Goal: Task Accomplishment & Management: Complete application form

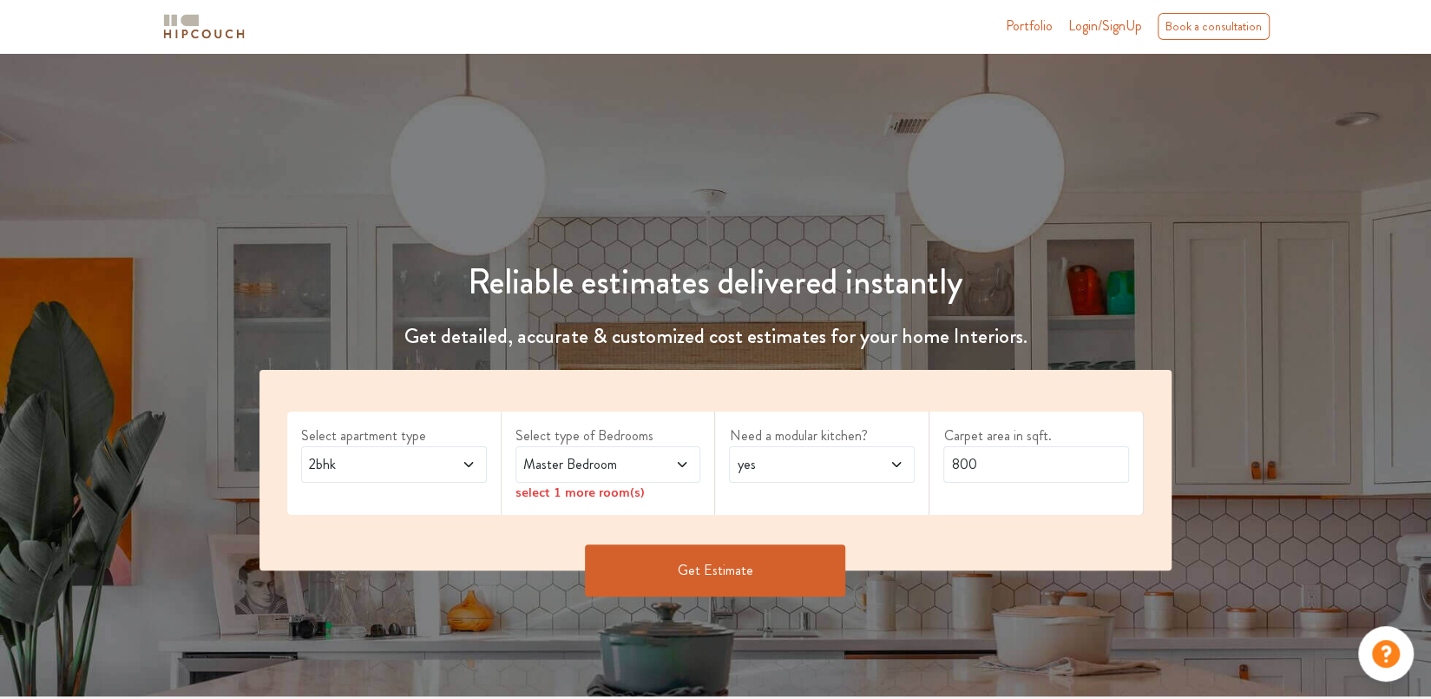
click at [463, 463] on icon at bounding box center [469, 464] width 14 height 14
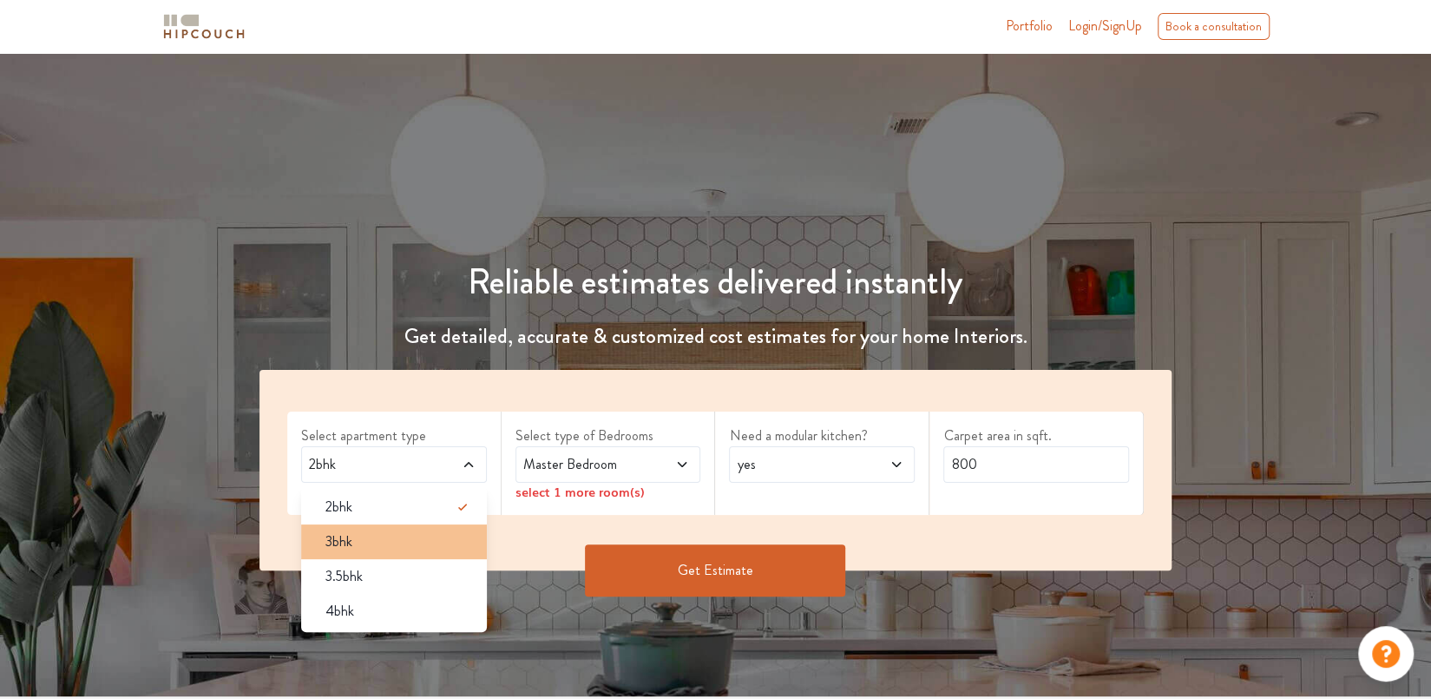
click at [436, 539] on div "3bhk" at bounding box center [399, 541] width 175 height 21
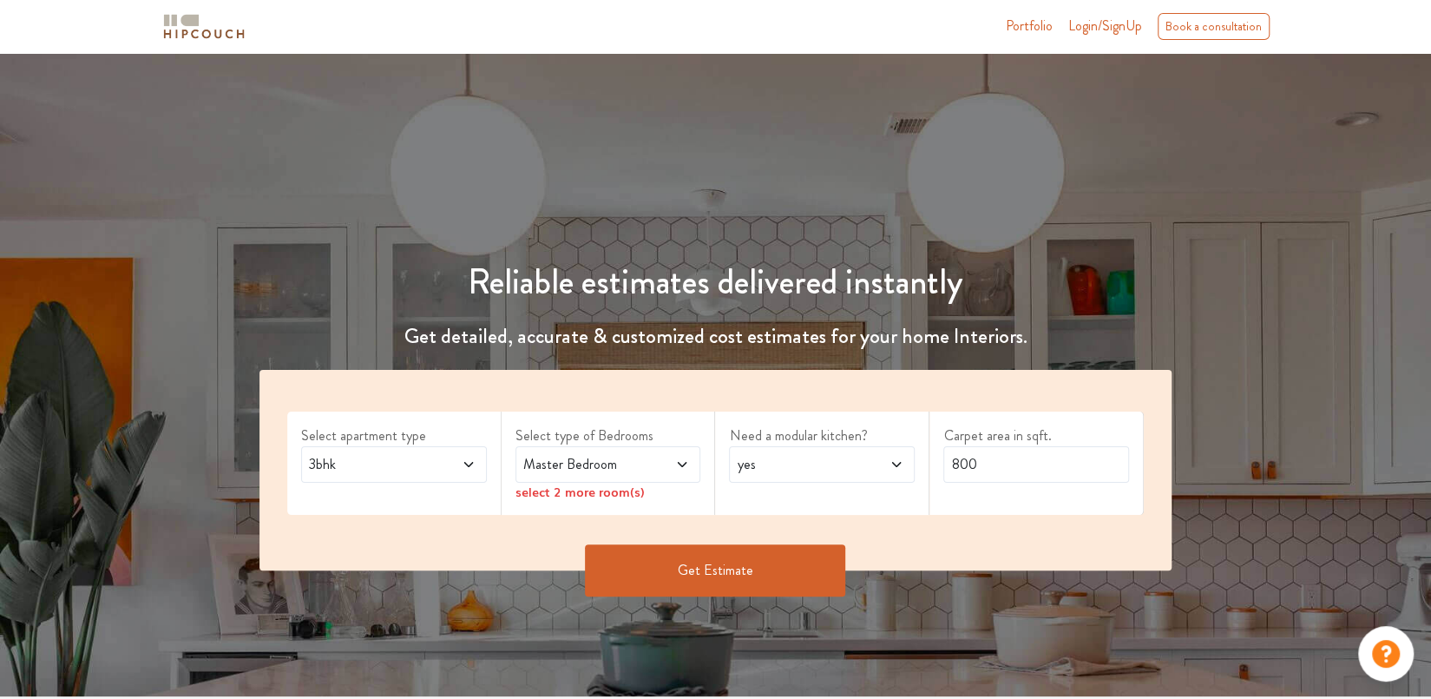
click at [674, 465] on span at bounding box center [668, 464] width 43 height 21
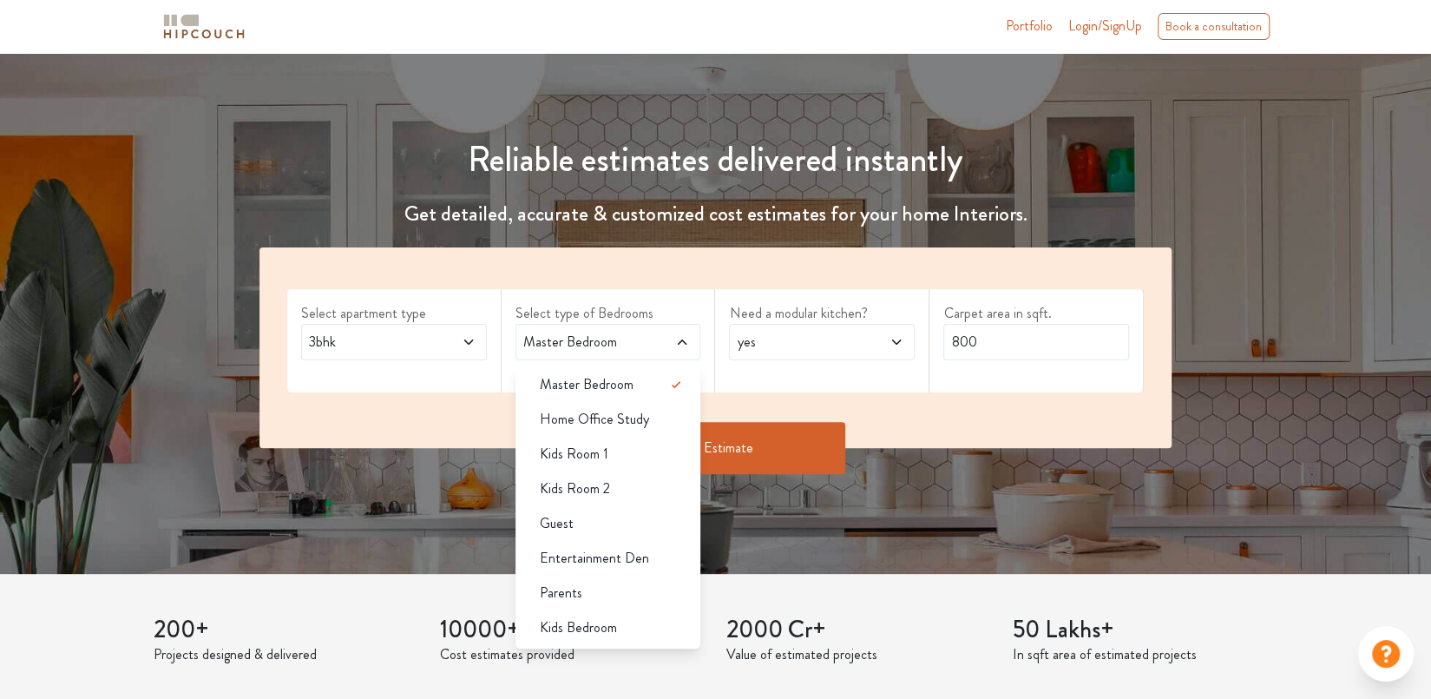
scroll to position [133, 0]
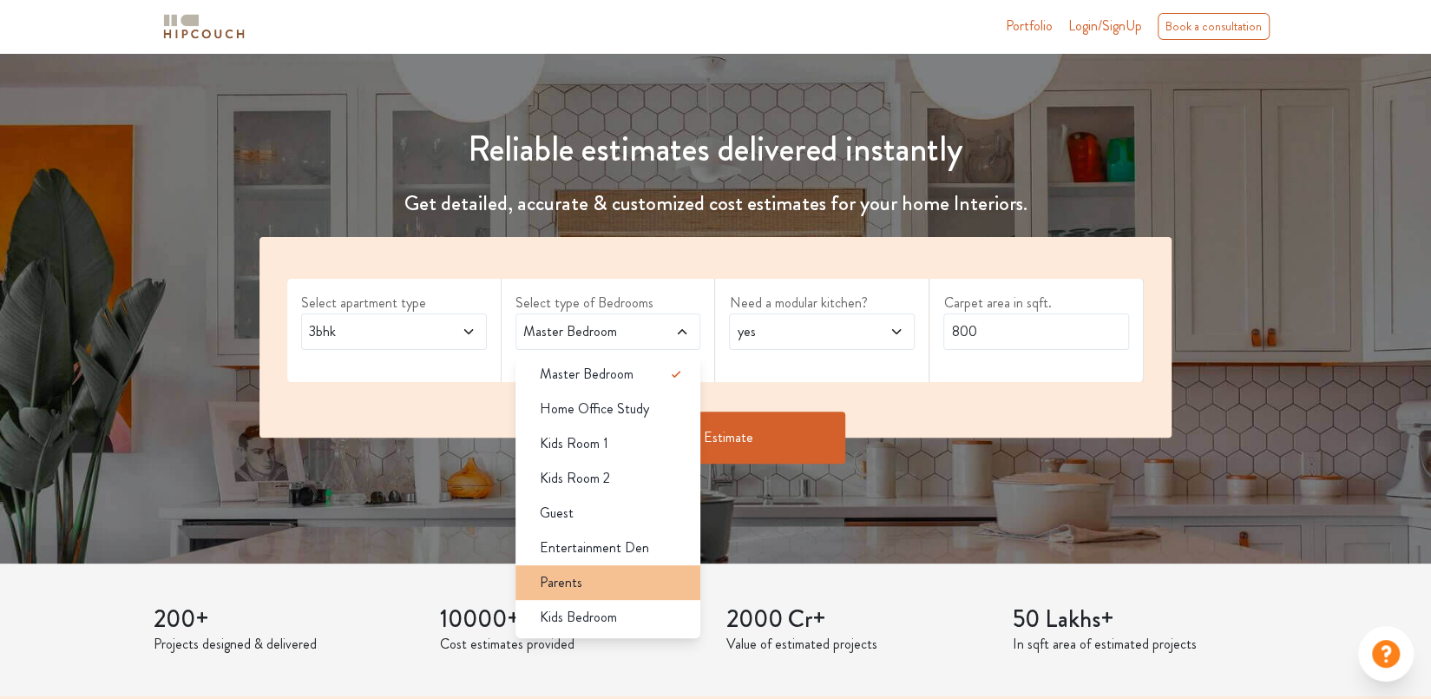
click at [621, 584] on div "Parents" at bounding box center [613, 582] width 175 height 21
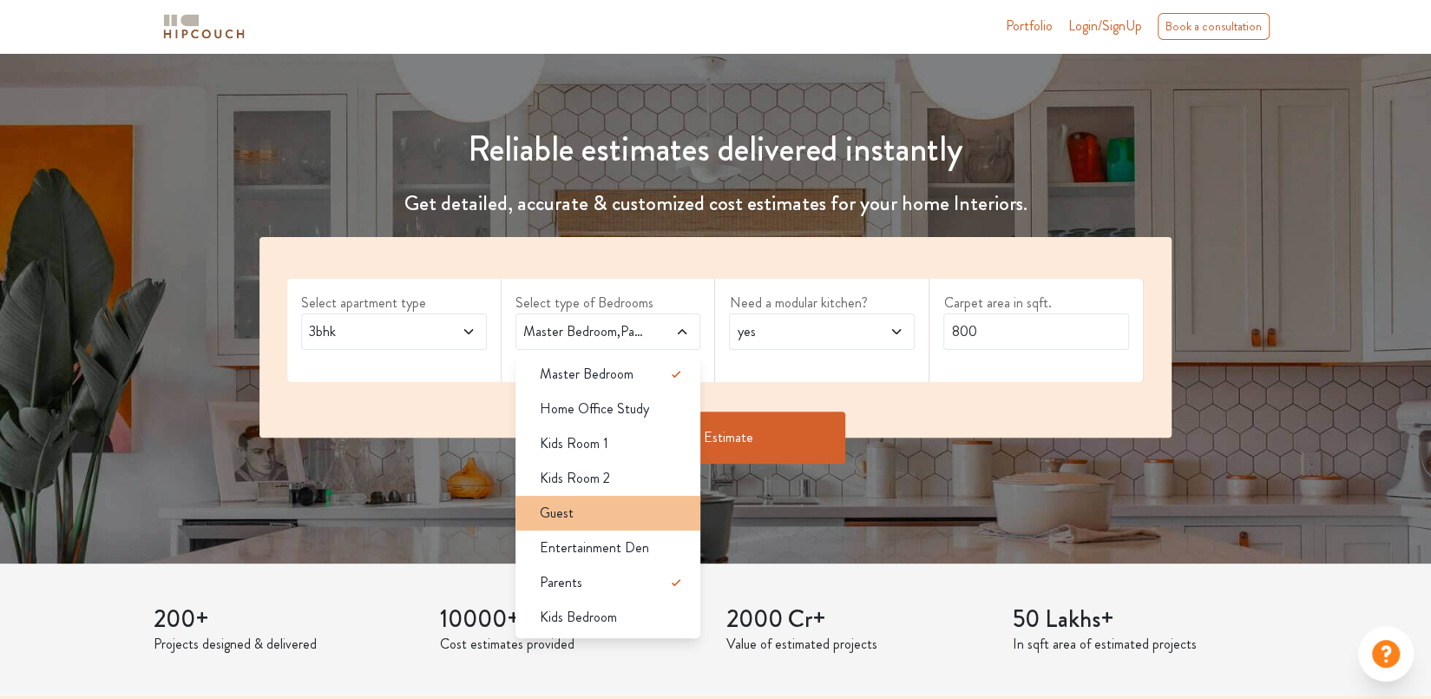
click at [639, 503] on div "Guest" at bounding box center [613, 513] width 175 height 21
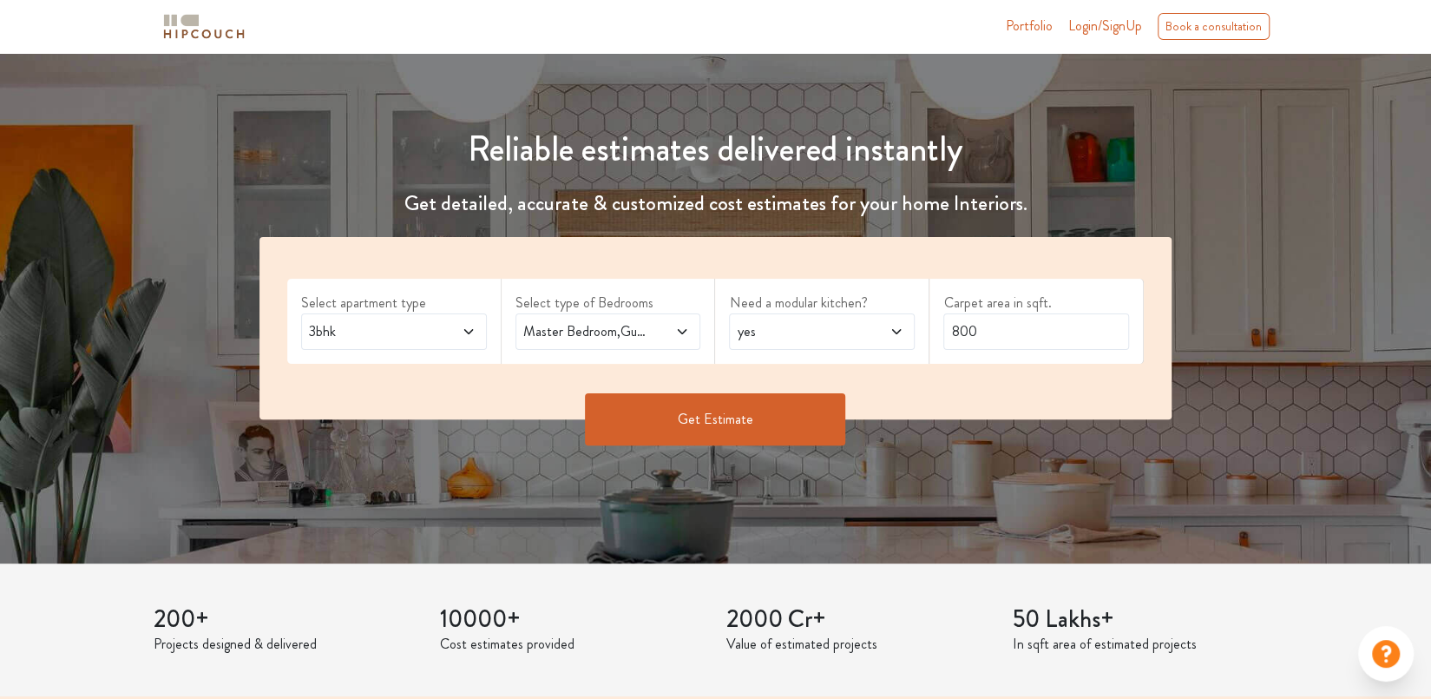
click at [845, 324] on span "yes" at bounding box center [797, 331] width 128 height 21
click at [996, 334] on input "800" at bounding box center [1036, 331] width 186 height 36
drag, startPoint x: 996, startPoint y: 334, endPoint x: 879, endPoint y: 348, distance: 118.0
click at [879, 348] on div "Select apartment type 3bhk Select type of Bedrooms Master Bedroom,Guest,Parents…" at bounding box center [716, 328] width 912 height 182
type input "1500"
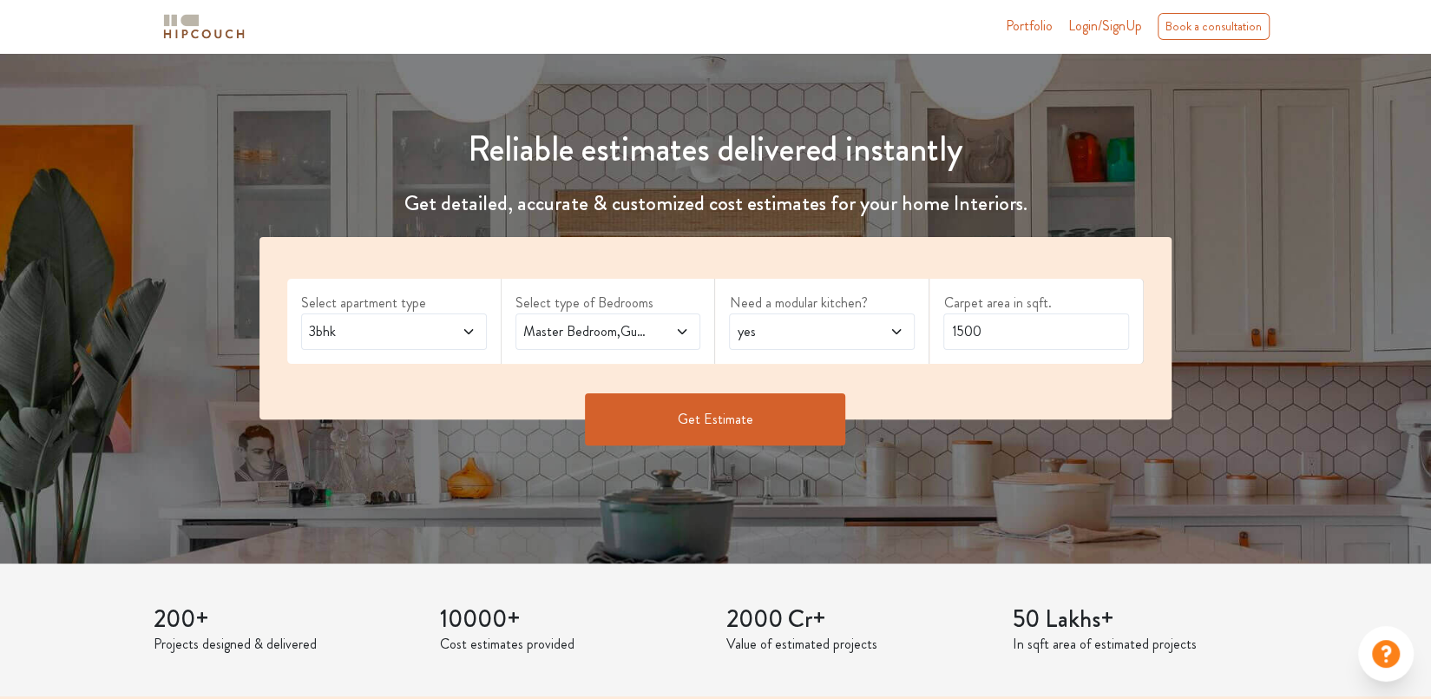
click at [720, 400] on button "Get Estimate" at bounding box center [715, 419] width 260 height 52
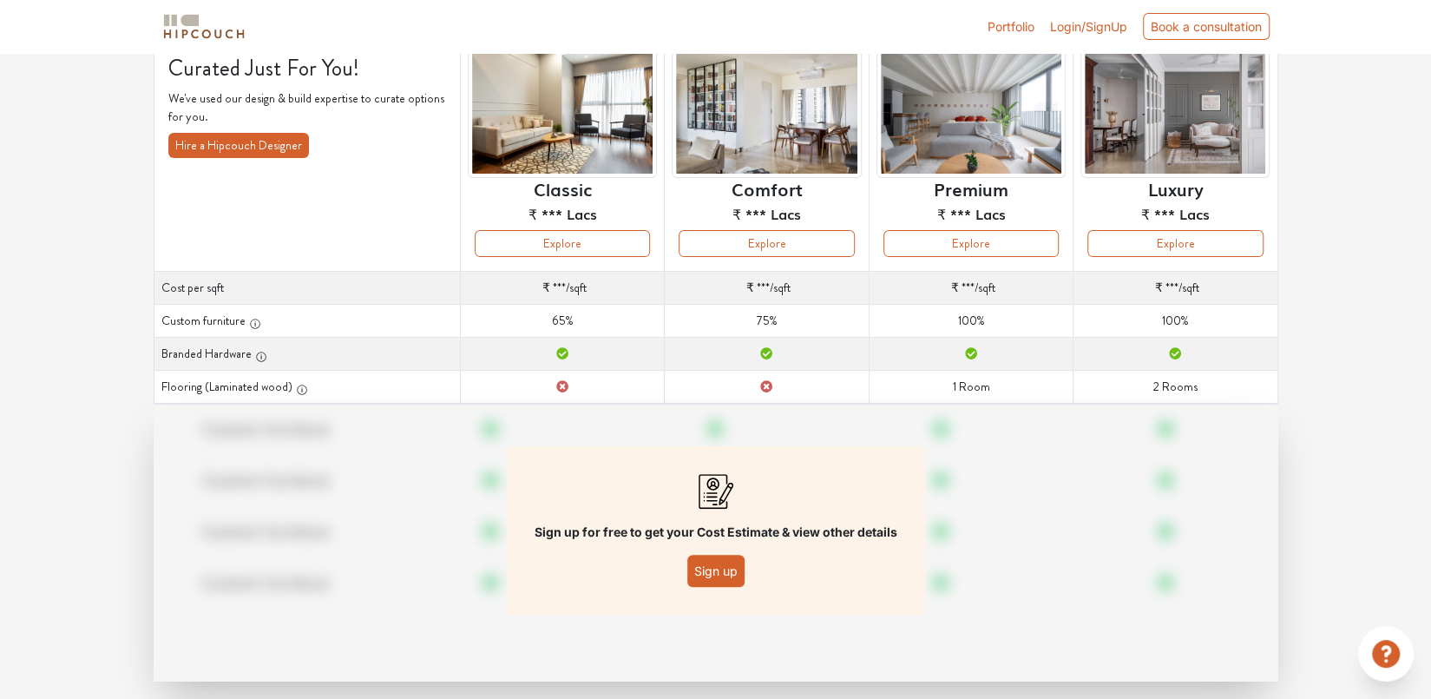
scroll to position [153, 0]
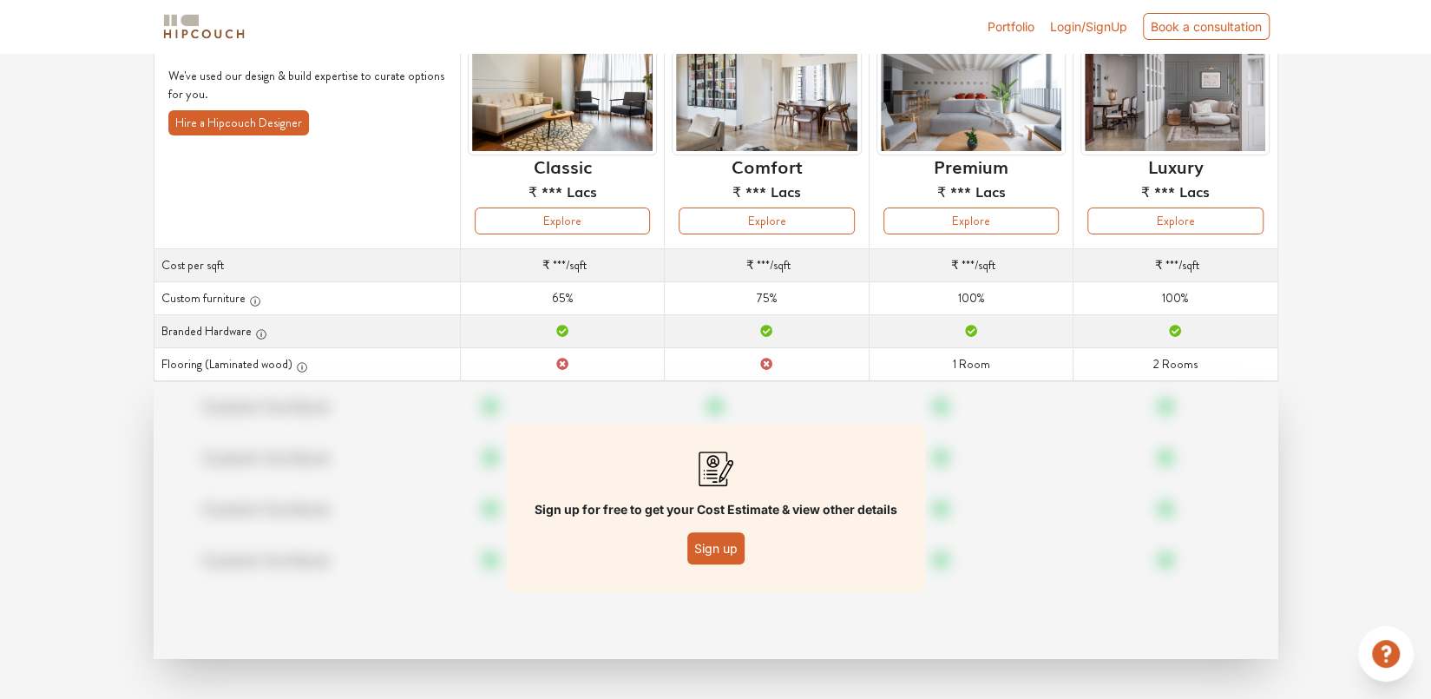
click at [715, 537] on button "Sign up" at bounding box center [715, 548] width 57 height 32
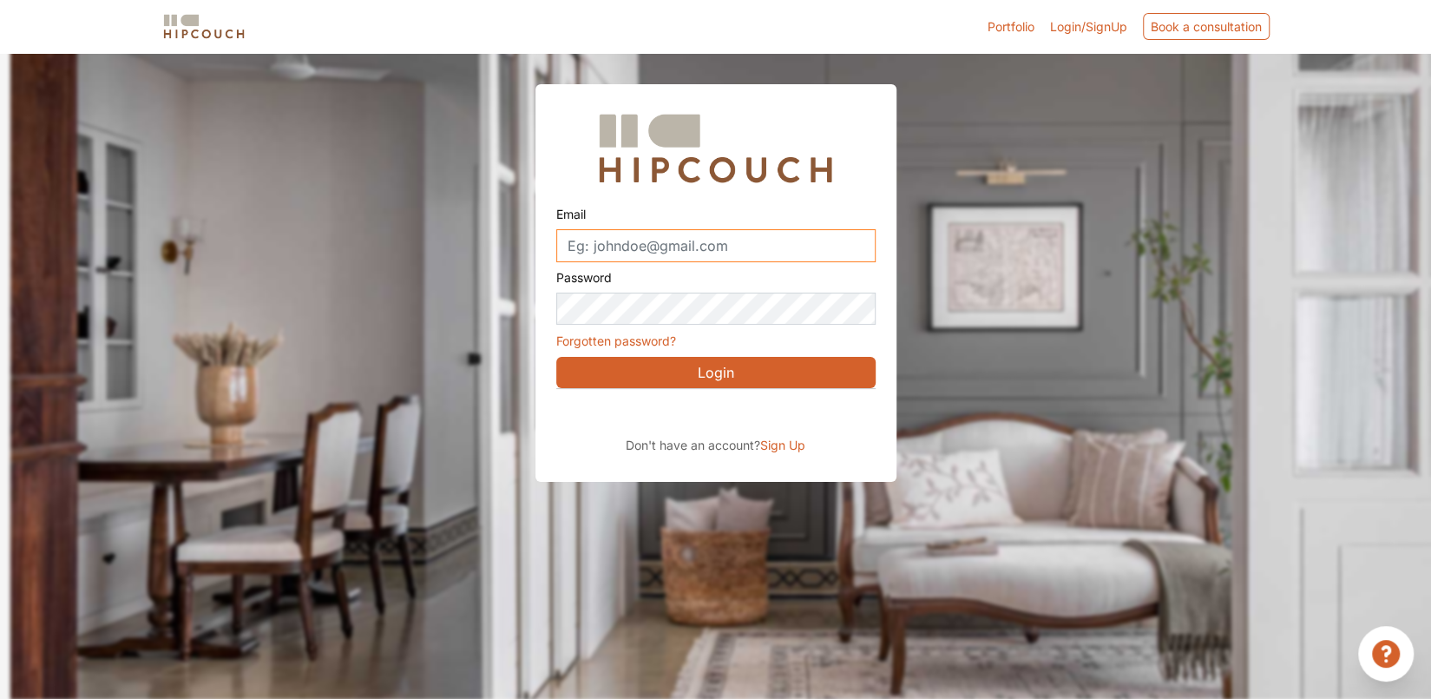
click at [700, 248] on input "Email" at bounding box center [715, 245] width 319 height 33
click at [741, 253] on input "Email" at bounding box center [715, 245] width 319 height 33
type input "sanchiaaragashe@gmail.com"
click at [779, 443] on span "Sign Up" at bounding box center [782, 444] width 45 height 15
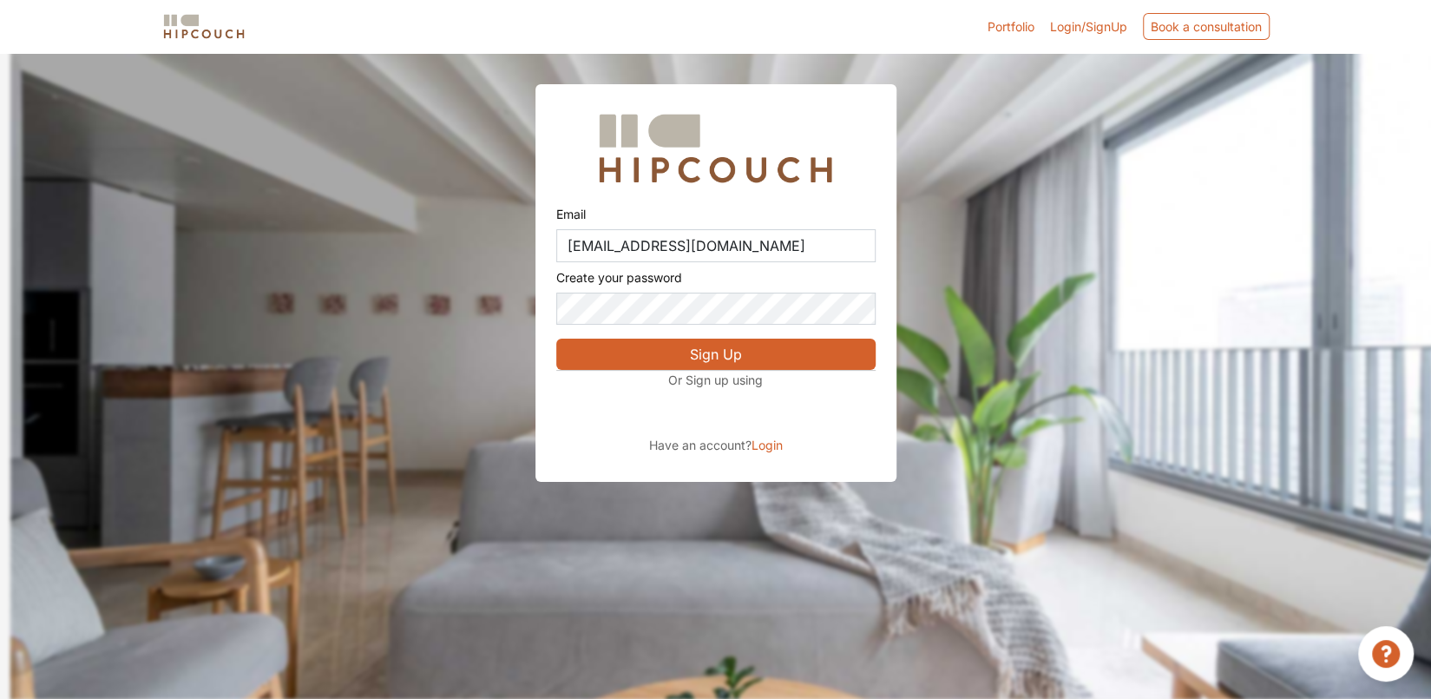
click at [733, 354] on button "Sign Up" at bounding box center [715, 354] width 319 height 31
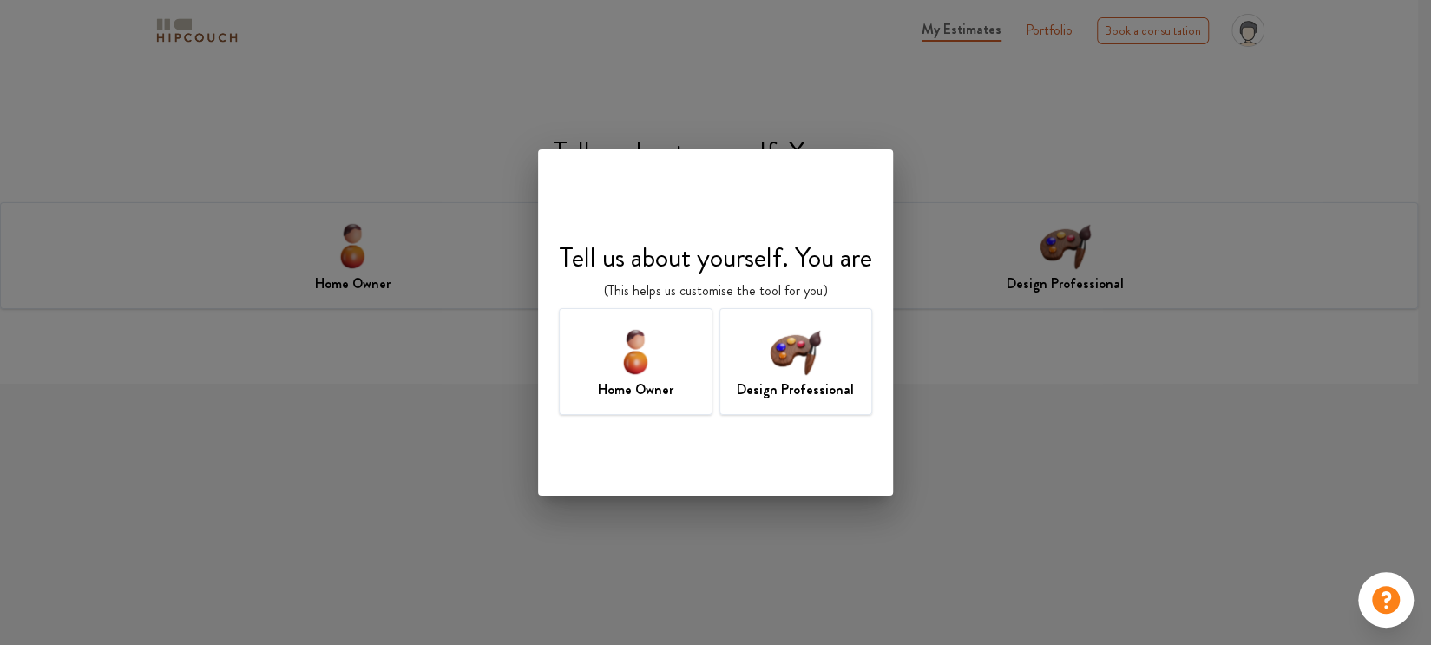
click at [645, 364] on img at bounding box center [636, 351] width 56 height 56
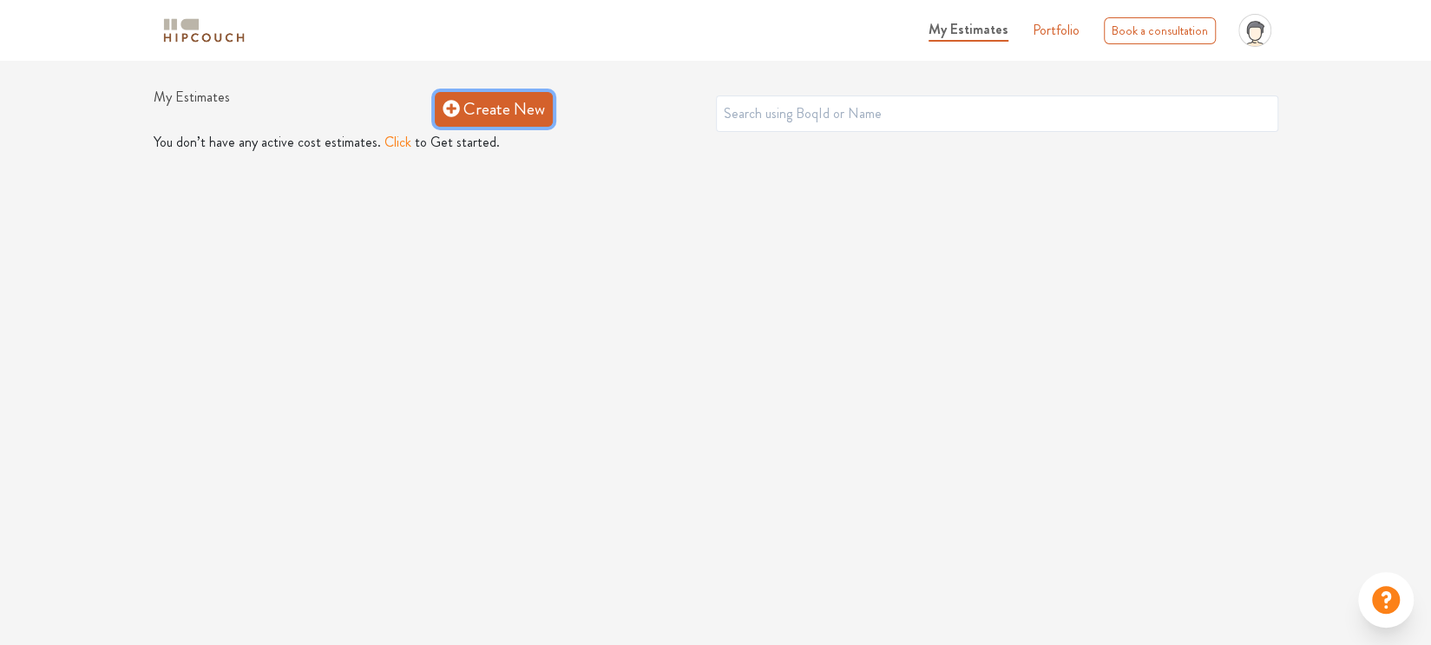
click at [501, 107] on link "Create New" at bounding box center [494, 109] width 118 height 35
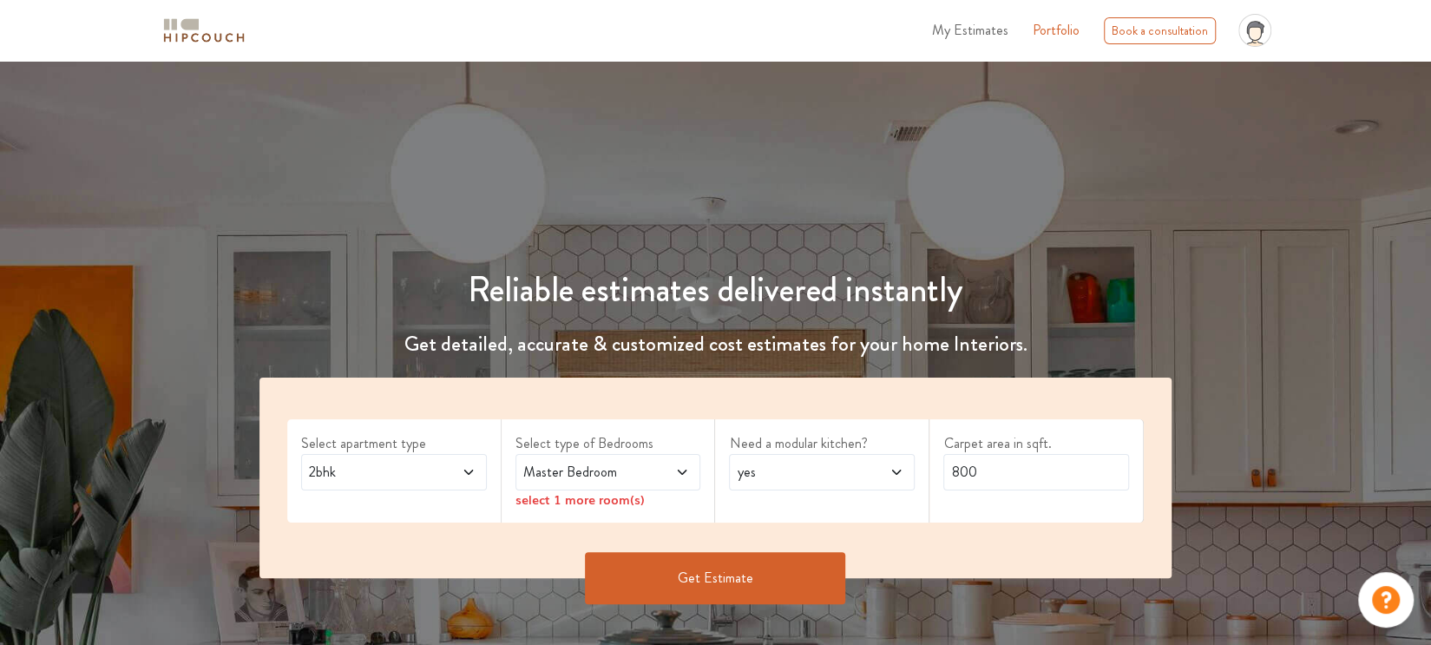
click at [443, 472] on span at bounding box center [454, 472] width 43 height 21
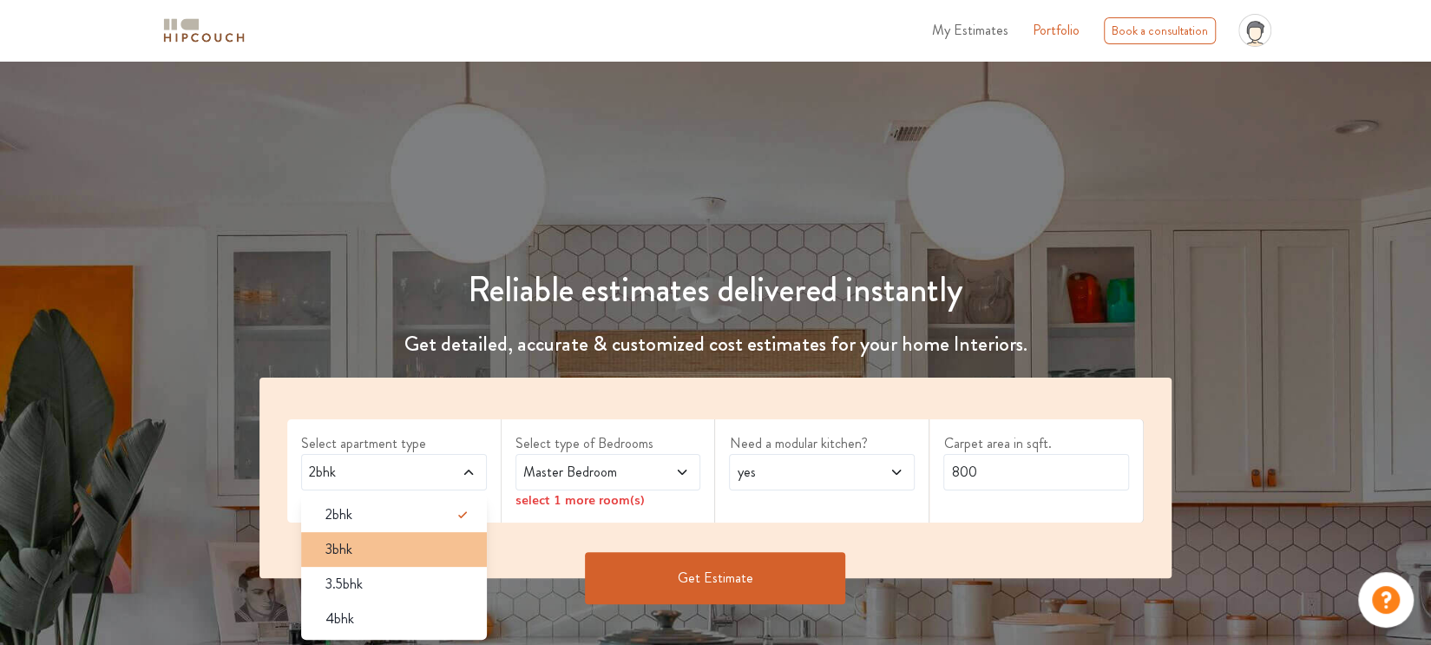
click at [379, 546] on div "3bhk" at bounding box center [399, 549] width 175 height 21
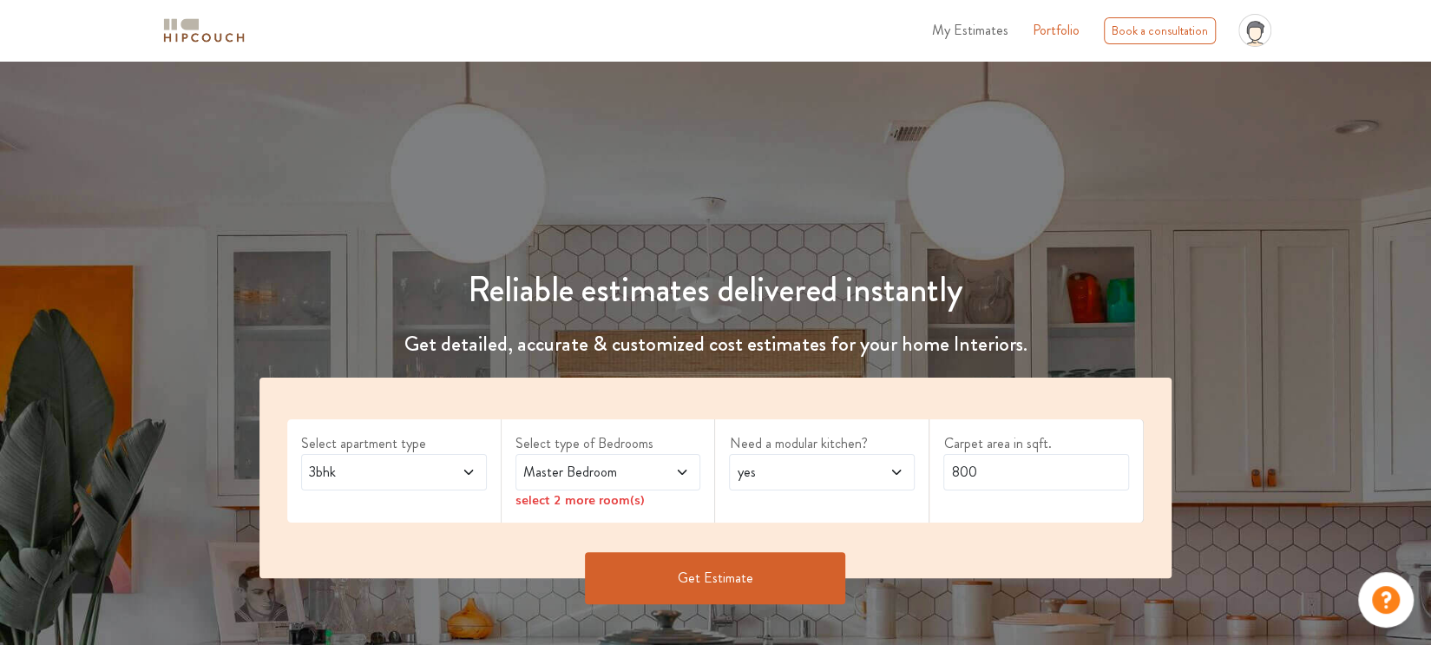
click at [624, 471] on span "Master Bedroom" at bounding box center [584, 472] width 128 height 21
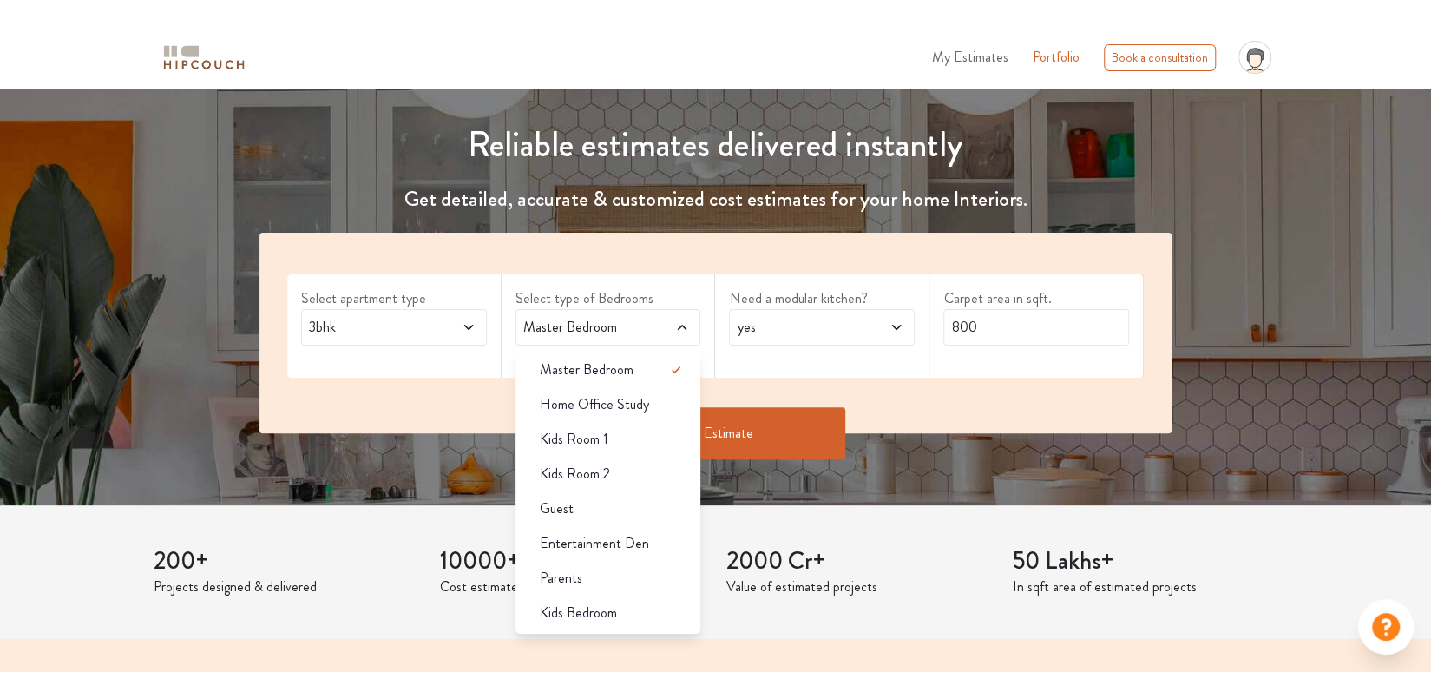
scroll to position [174, 0]
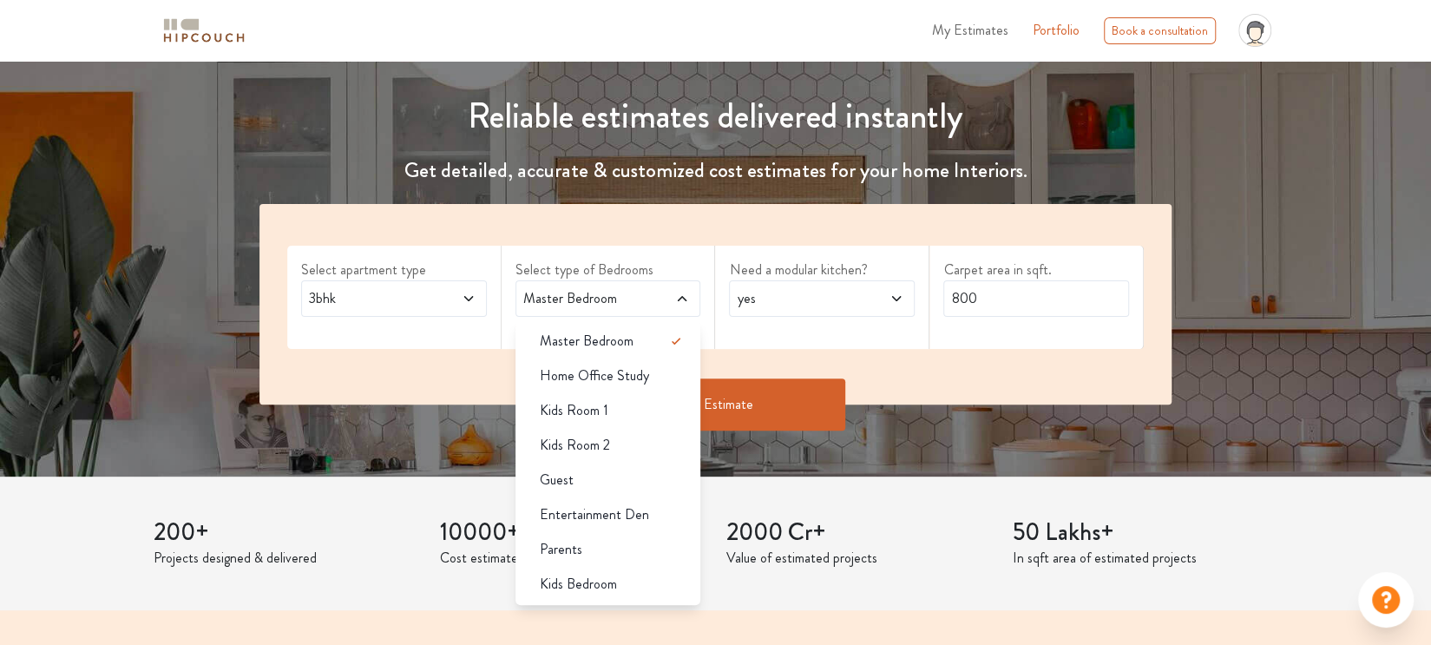
click at [624, 471] on div "Guest" at bounding box center [613, 480] width 175 height 21
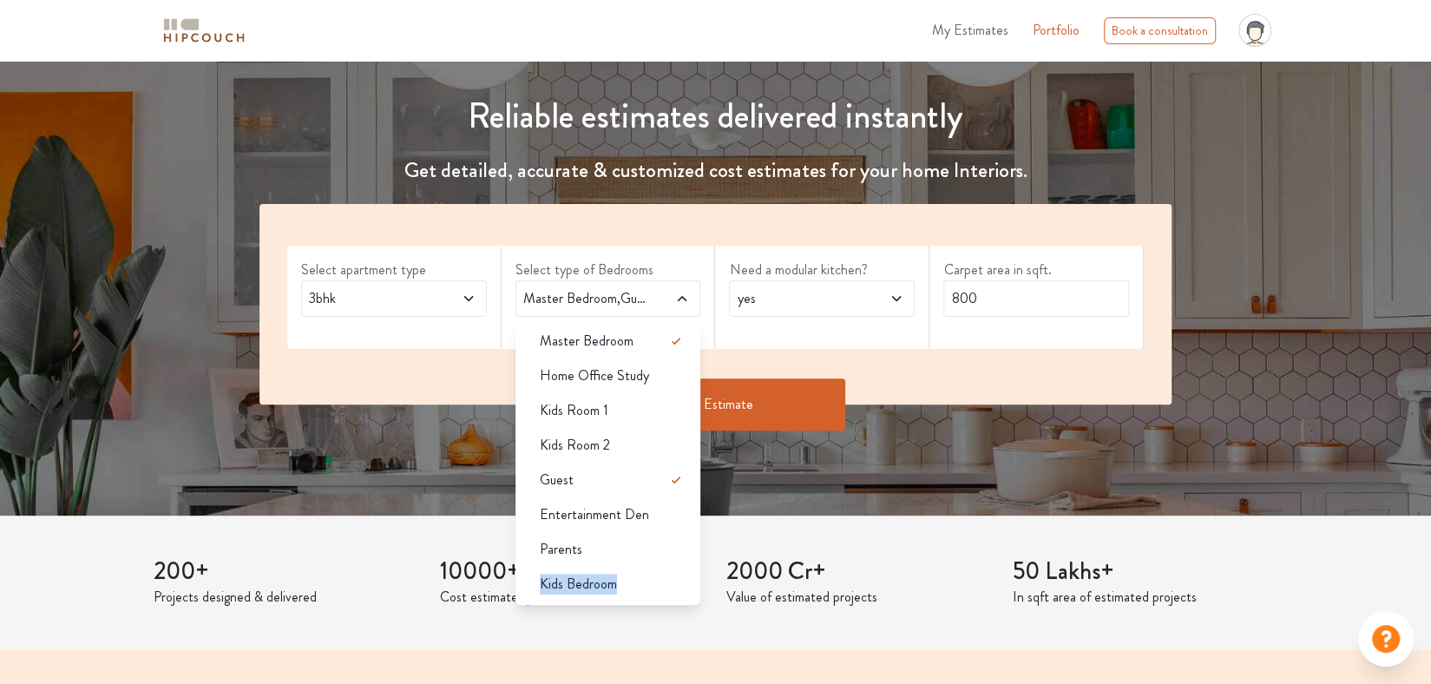
drag, startPoint x: 630, startPoint y: 561, endPoint x: 630, endPoint y: 606, distance: 45.1
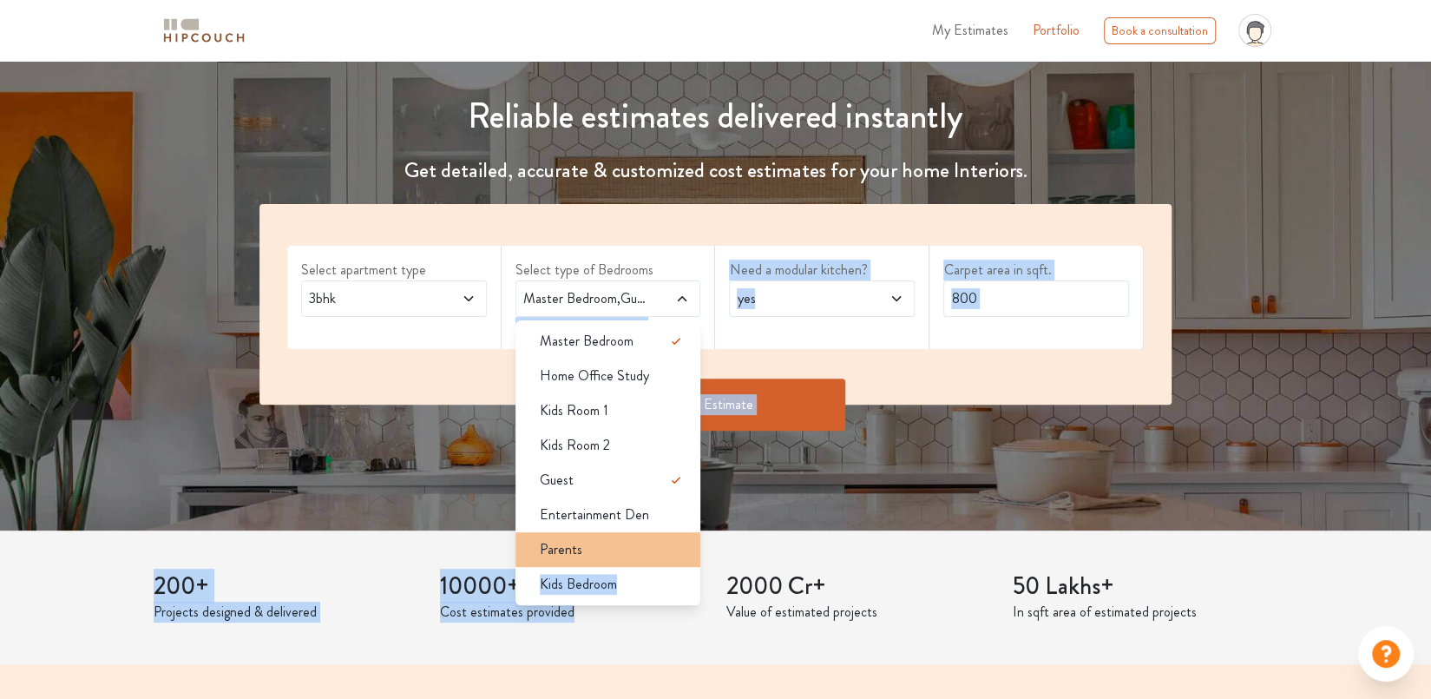
click at [680, 541] on div "Parents" at bounding box center [613, 549] width 175 height 21
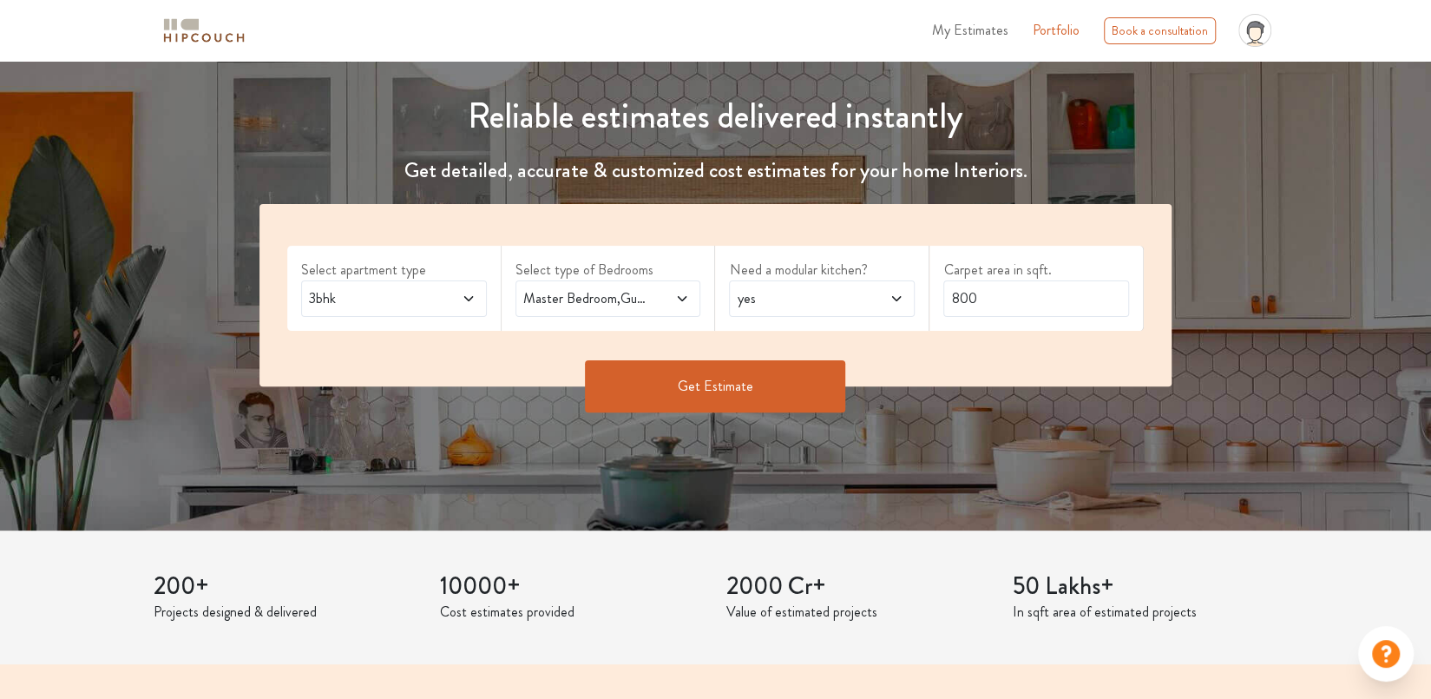
click at [653, 291] on span at bounding box center [668, 298] width 43 height 21
click at [768, 301] on span "yes" at bounding box center [797, 298] width 128 height 21
click at [973, 297] on input "800" at bounding box center [1036, 298] width 186 height 36
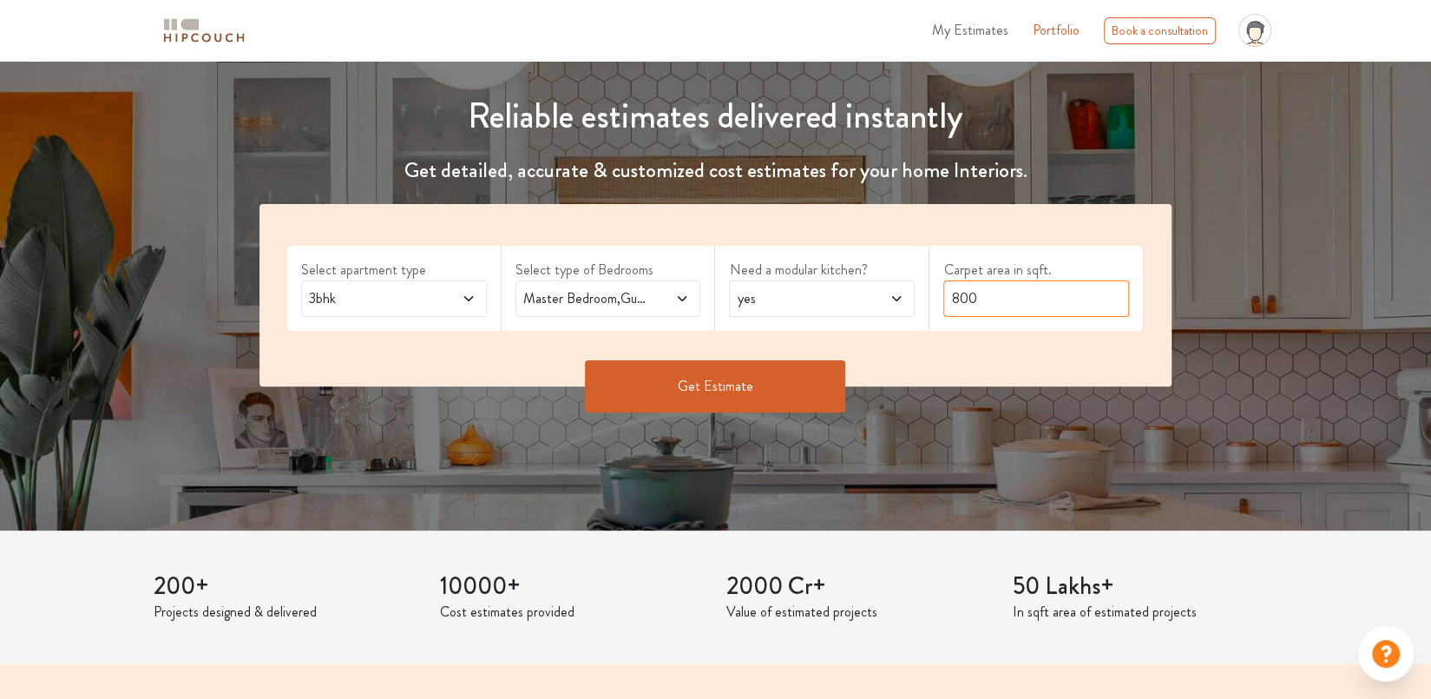
click at [973, 297] on input "800" at bounding box center [1036, 298] width 186 height 36
type input "1500"
click at [732, 371] on button "Get Estimate" at bounding box center [715, 386] width 260 height 52
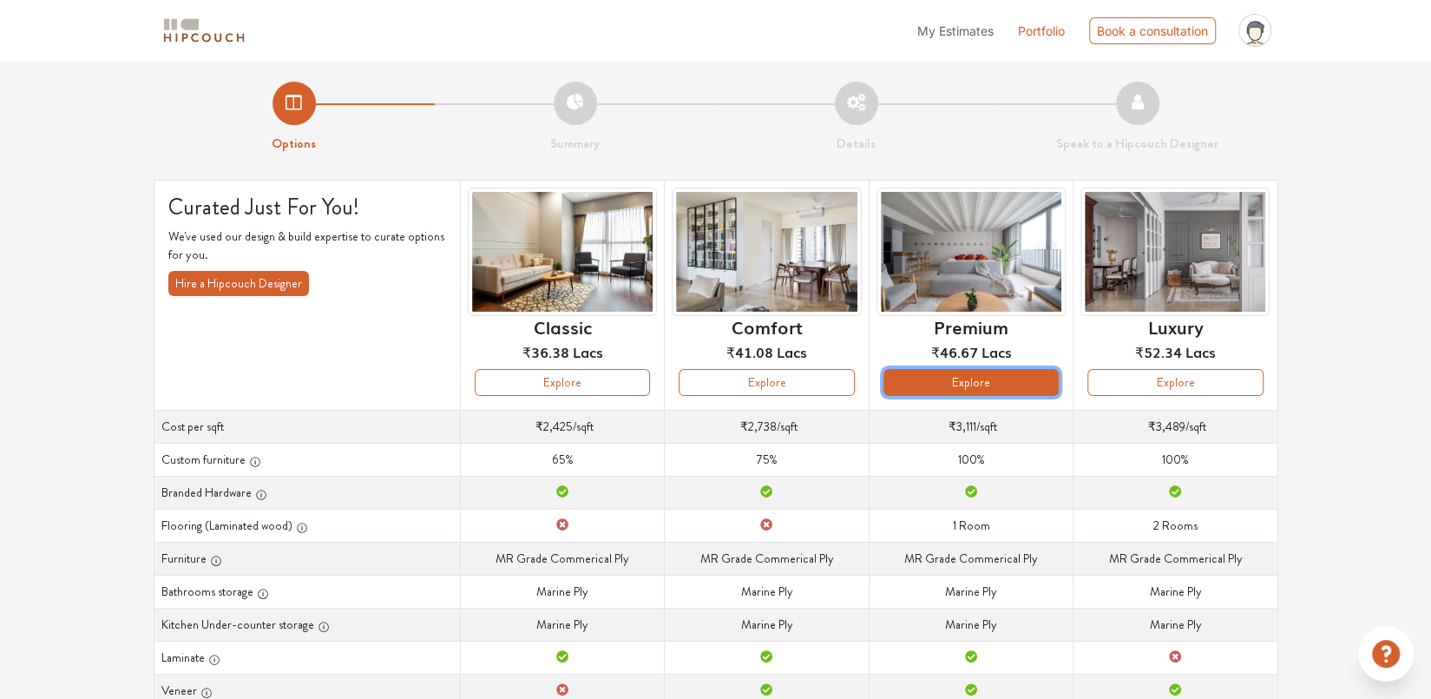
click at [975, 377] on button "Explore" at bounding box center [971, 382] width 175 height 27
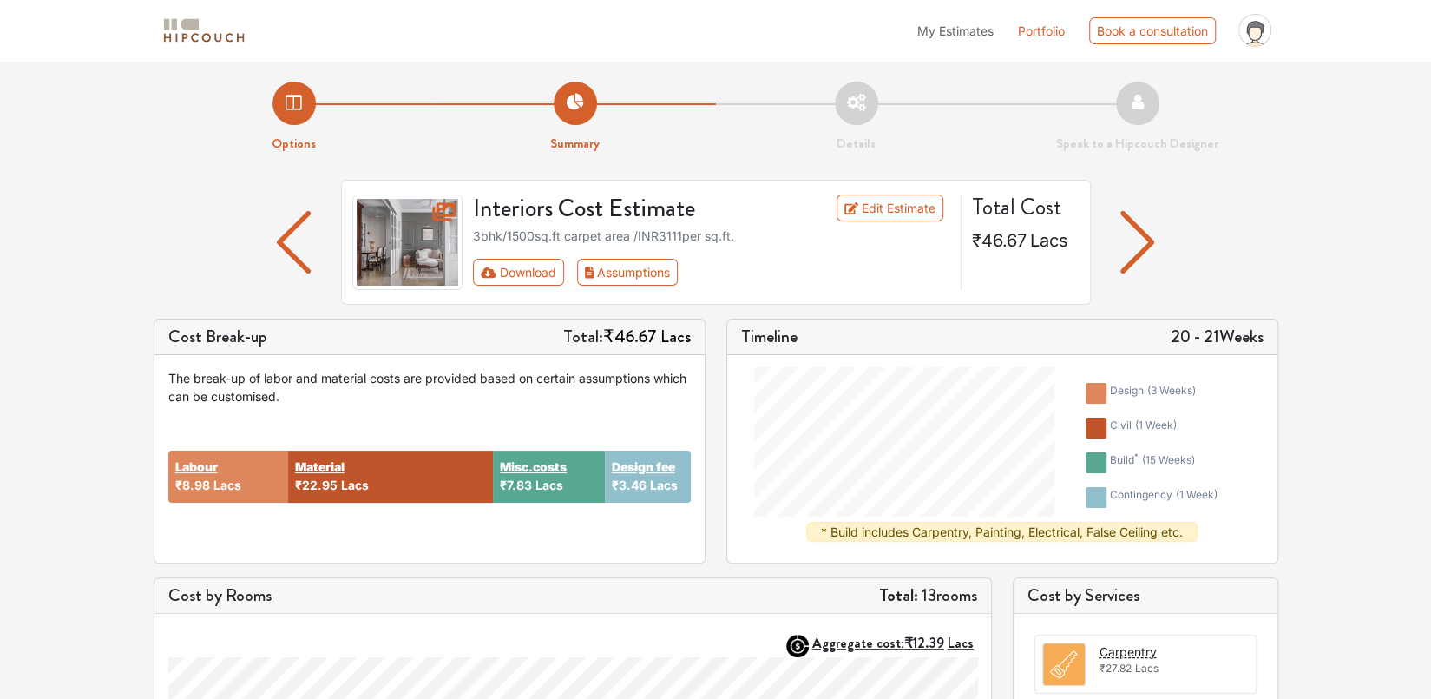
click at [288, 242] on img "button" at bounding box center [294, 242] width 34 height 62
